Goal: Task Accomplishment & Management: Manage account settings

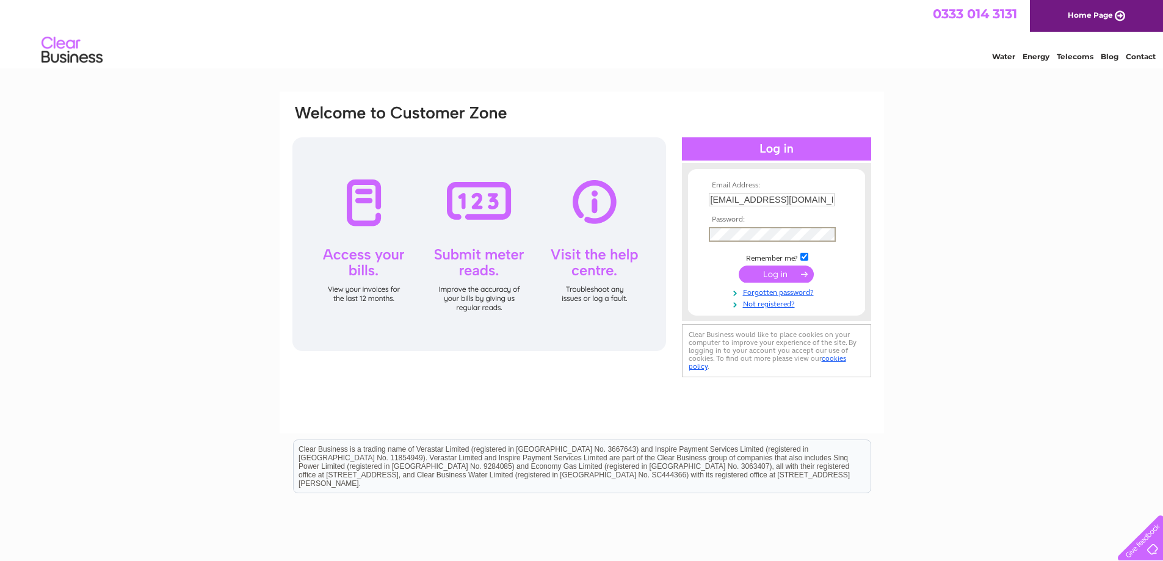
click at [739, 266] on input "submit" at bounding box center [776, 274] width 75 height 17
click at [763, 197] on input "text" at bounding box center [772, 200] width 127 height 15
type input "amckendrick@holyroodam.co.uk"
click at [798, 292] on link "Forgotten password?" at bounding box center [778, 292] width 139 height 12
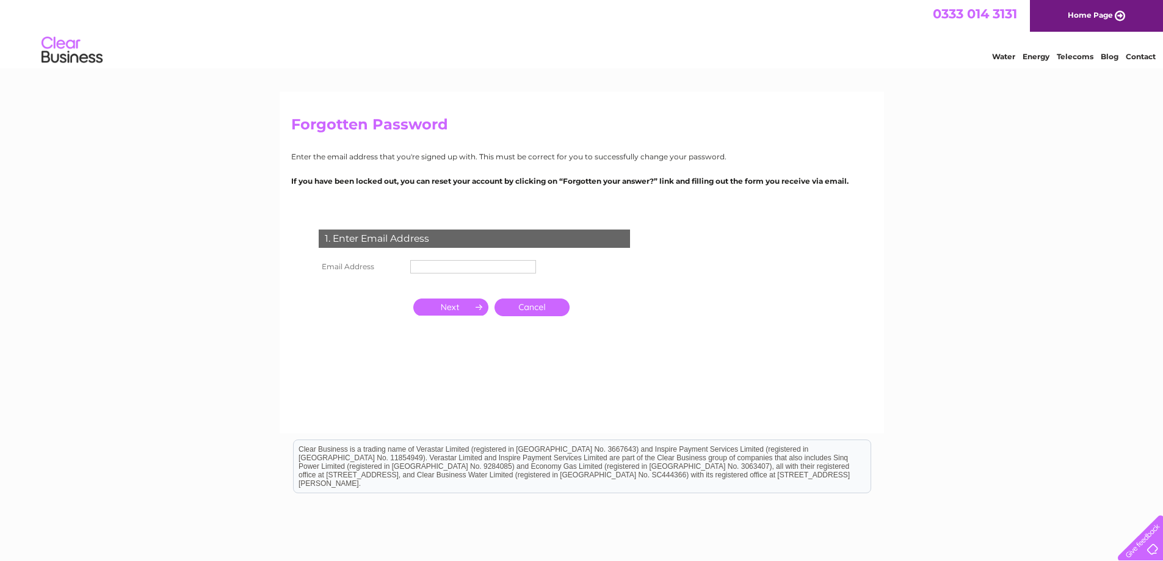
click at [439, 263] on input "text" at bounding box center [473, 266] width 126 height 13
type input "[EMAIL_ADDRESS][DOMAIN_NAME]"
click at [468, 312] on input "button" at bounding box center [450, 307] width 75 height 17
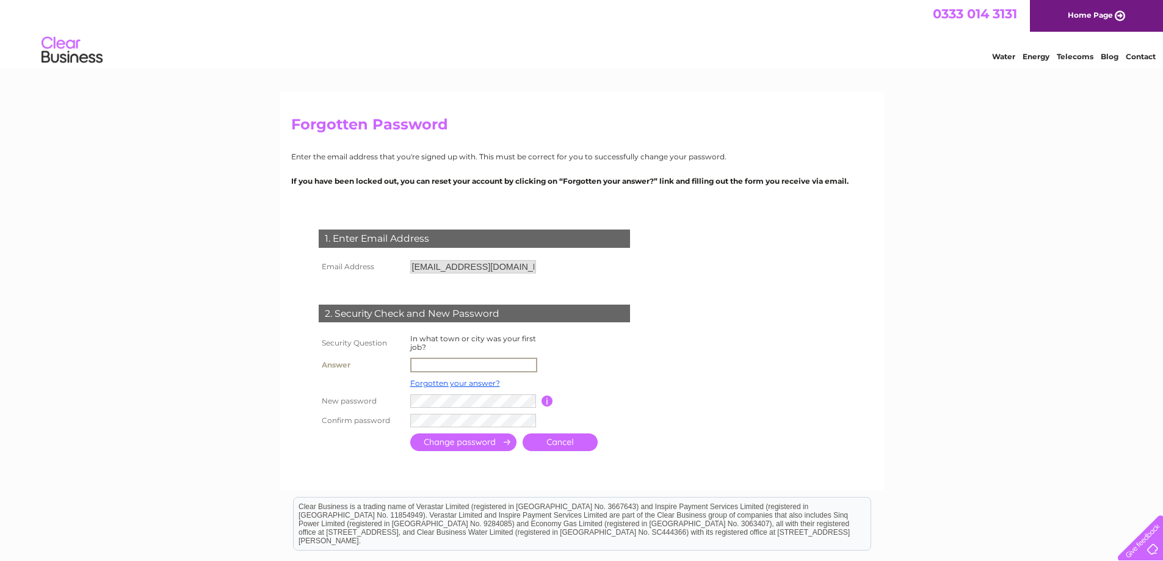
click at [462, 368] on input "text" at bounding box center [473, 365] width 127 height 15
type input "Motherwell"
click at [427, 435] on input "submit" at bounding box center [463, 443] width 106 height 18
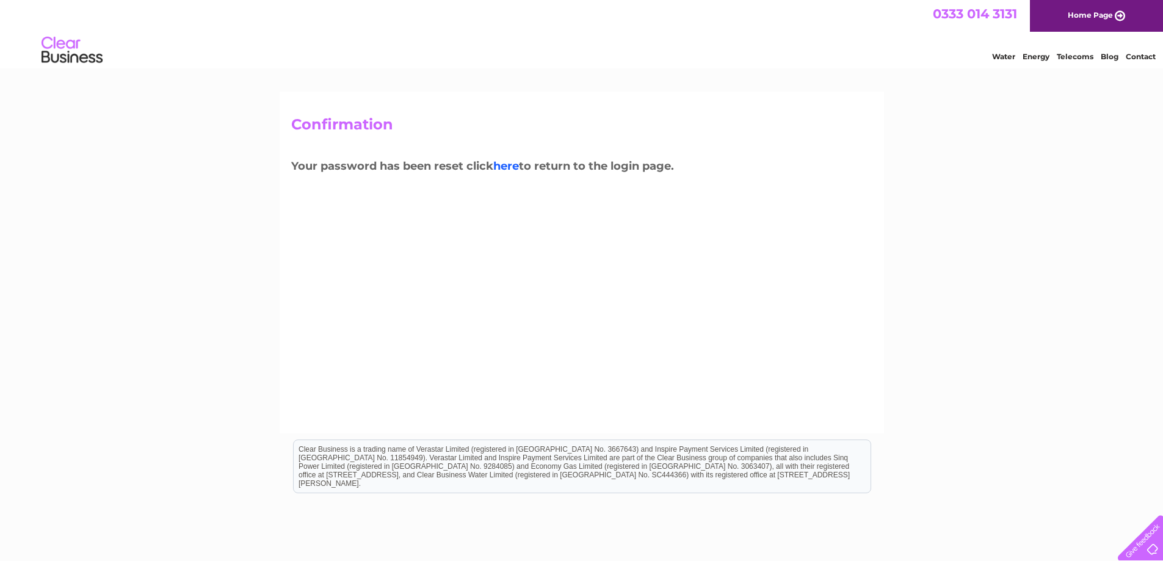
click at [509, 168] on link "here" at bounding box center [506, 165] width 26 height 13
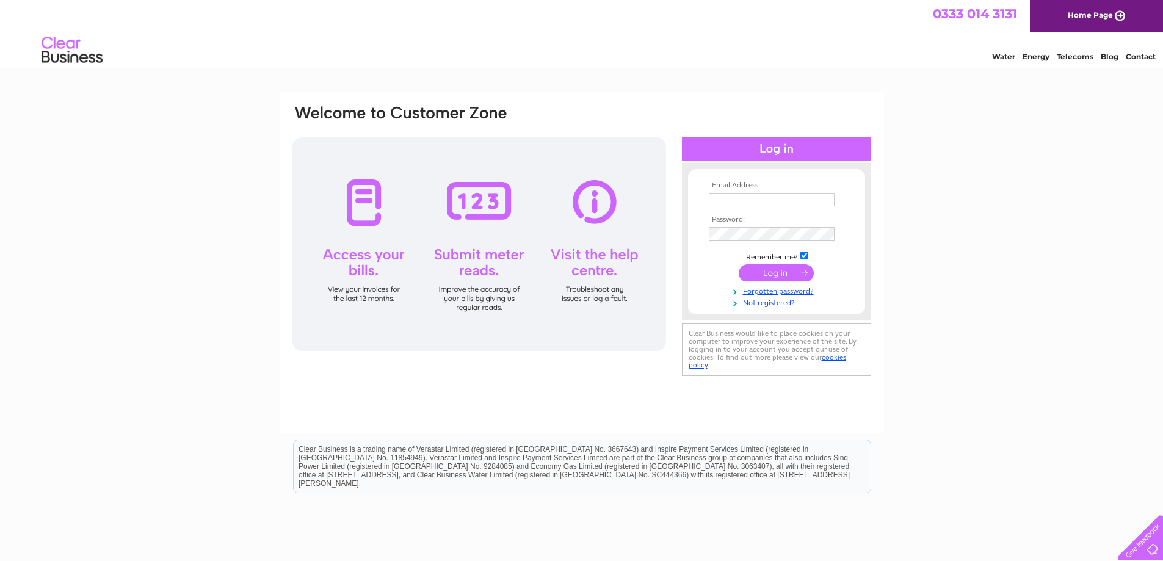
type input "[EMAIL_ADDRESS][DOMAIN_NAME]"
click at [793, 272] on input "submit" at bounding box center [776, 272] width 75 height 17
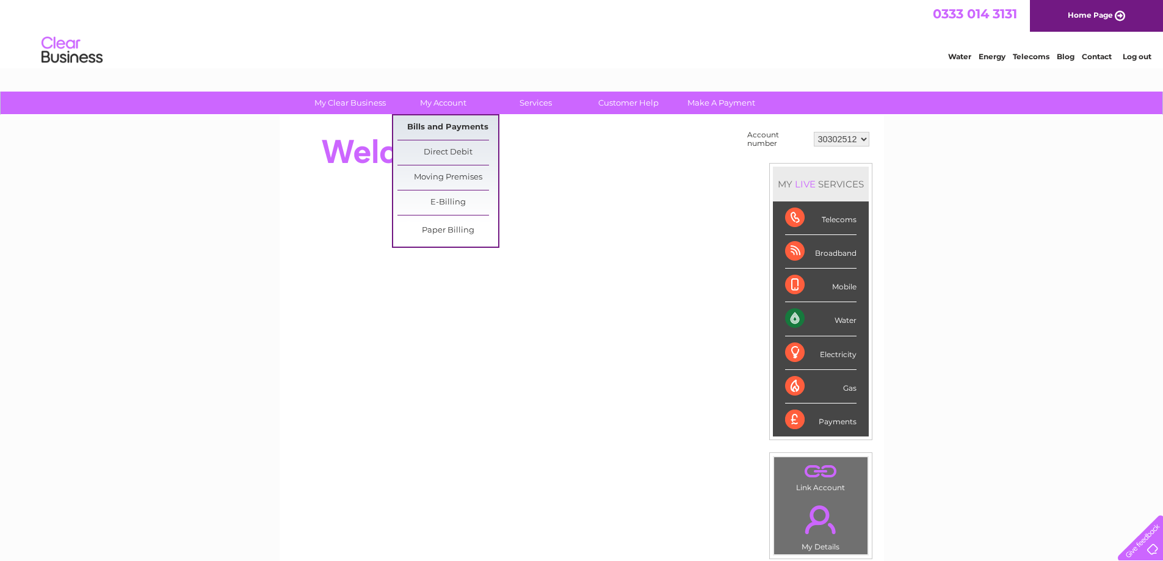
click at [435, 123] on link "Bills and Payments" at bounding box center [448, 127] width 101 height 24
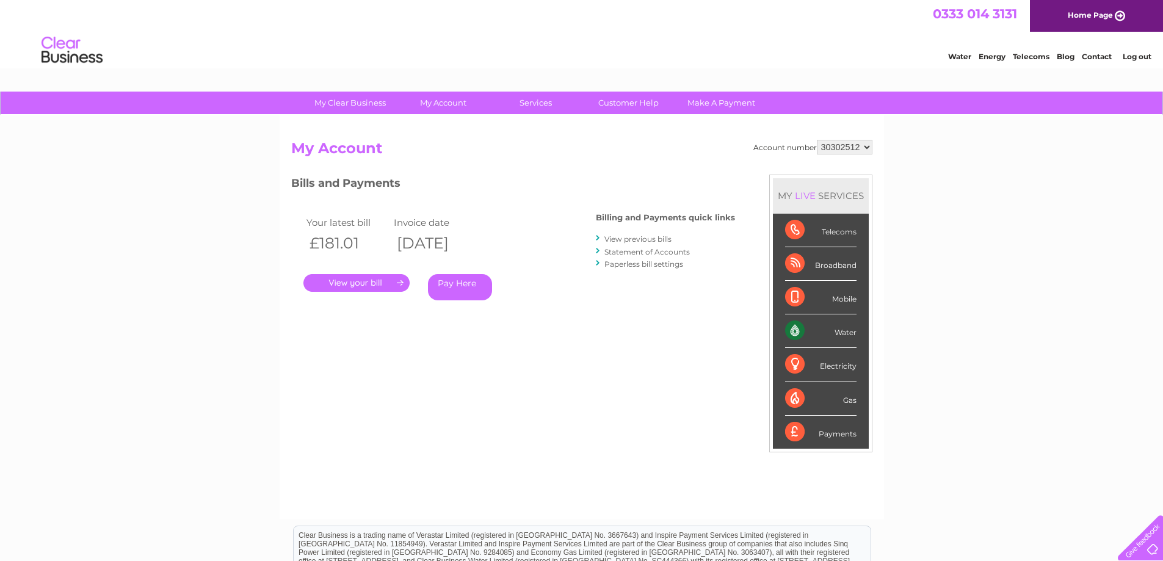
click at [381, 288] on link "." at bounding box center [357, 283] width 106 height 18
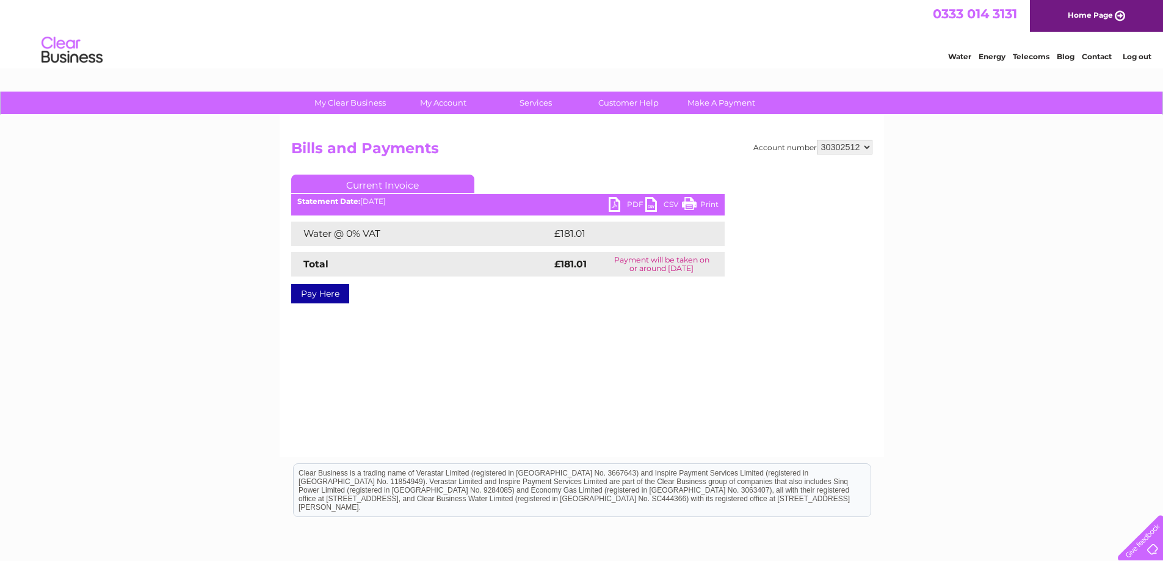
click at [617, 206] on link "PDF" at bounding box center [627, 206] width 37 height 18
click at [628, 205] on link "PDF" at bounding box center [627, 206] width 37 height 18
click at [633, 203] on link "PDF" at bounding box center [627, 206] width 37 height 18
